Goal: Subscribe to service/newsletter

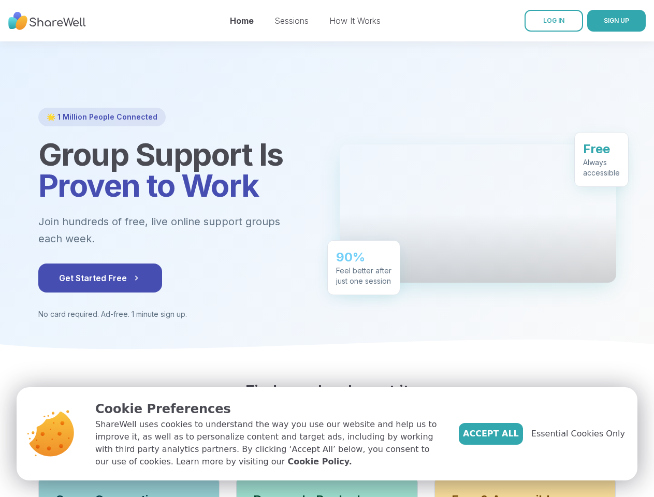
click at [327, 248] on div "🌟 1 Million People Connected Group Support Is Proven to Work Join hundreds of f…" at bounding box center [327, 214] width 578 height 212
click at [603, 21] on span "SIGN UP" at bounding box center [615, 21] width 25 height 8
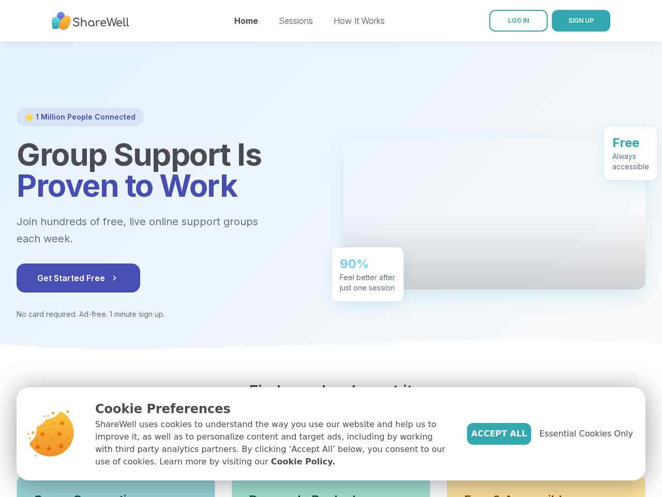
click at [78, 278] on button "Get Started Free" at bounding box center [79, 277] width 124 height 29
click at [584, 434] on span "Essential Cookies Only" at bounding box center [587, 433] width 94 height 12
